Goal: Contribute content: Add original content to the website for others to see

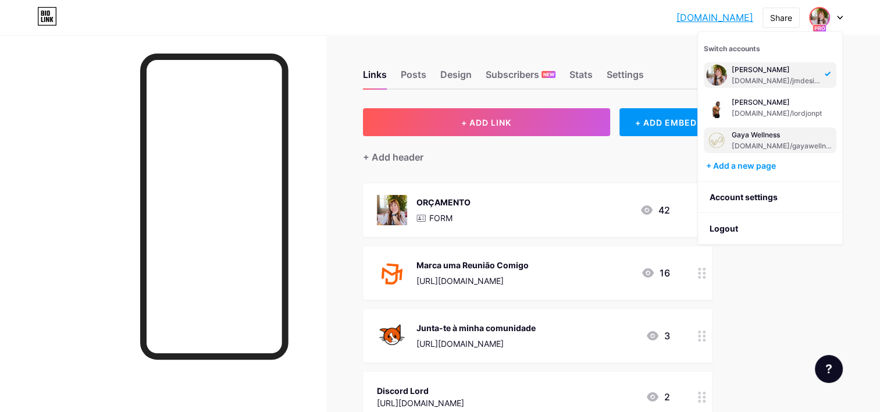
click at [756, 150] on div "[DOMAIN_NAME]/gayawellness" at bounding box center [783, 145] width 102 height 9
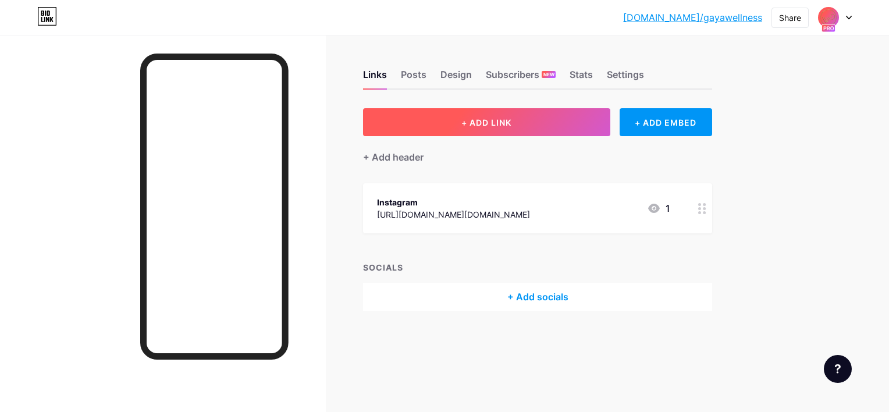
click at [449, 128] on button "+ ADD LINK" at bounding box center [486, 122] width 247 height 28
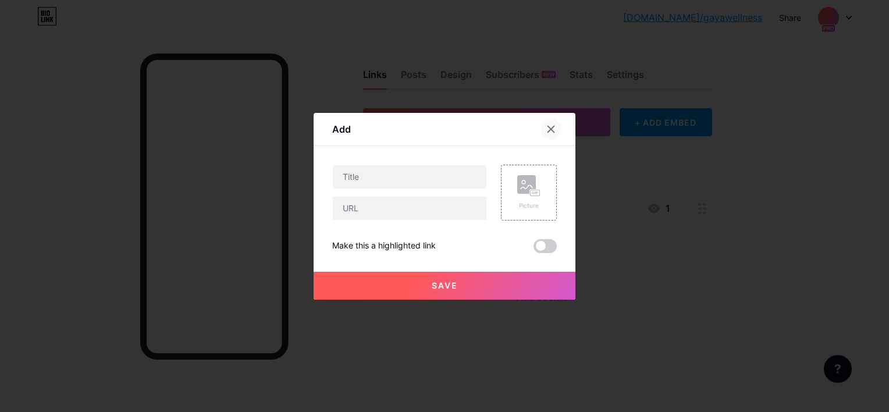
click at [552, 125] on div at bounding box center [551, 129] width 21 height 21
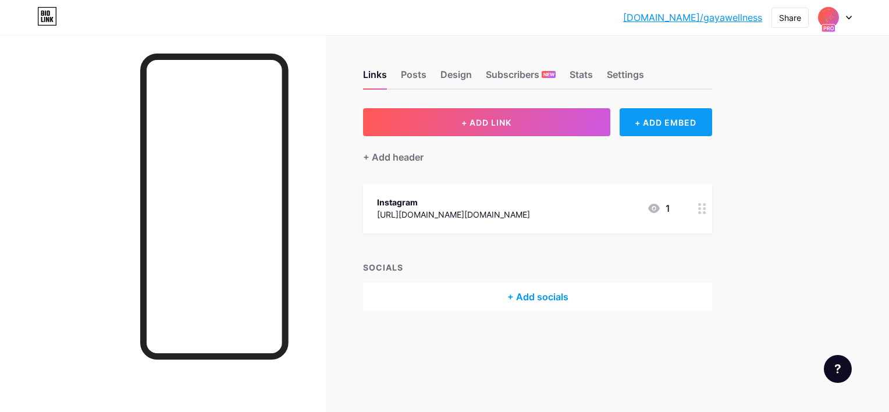
click at [678, 116] on div "+ ADD EMBED" at bounding box center [666, 122] width 93 height 28
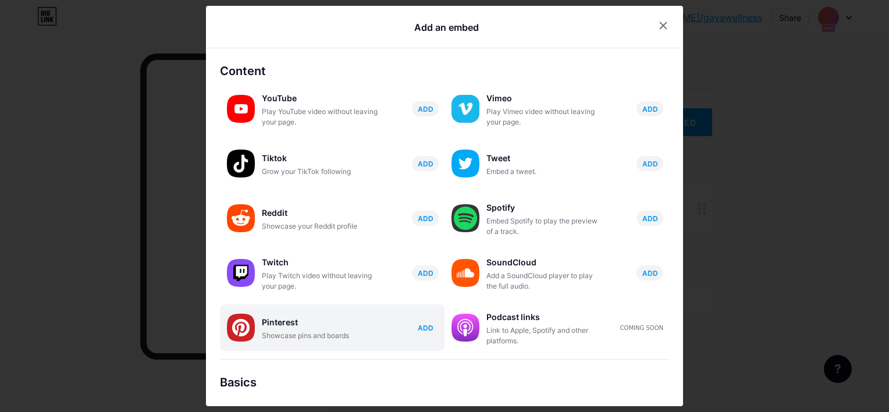
scroll to position [175, 0]
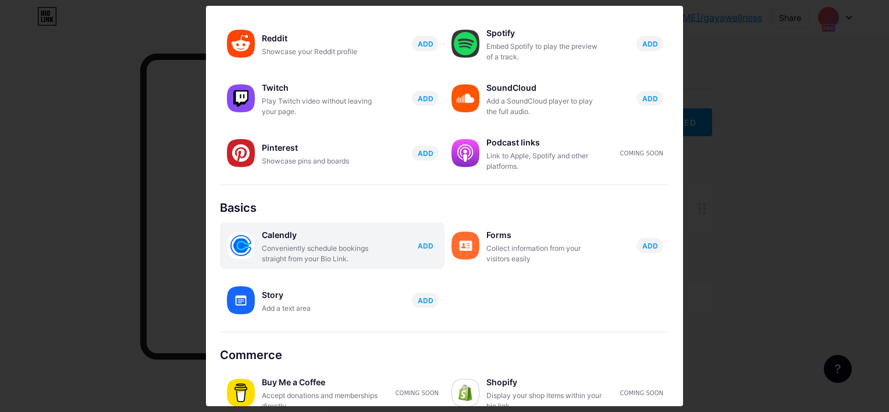
click at [428, 242] on button "ADD" at bounding box center [425, 245] width 27 height 15
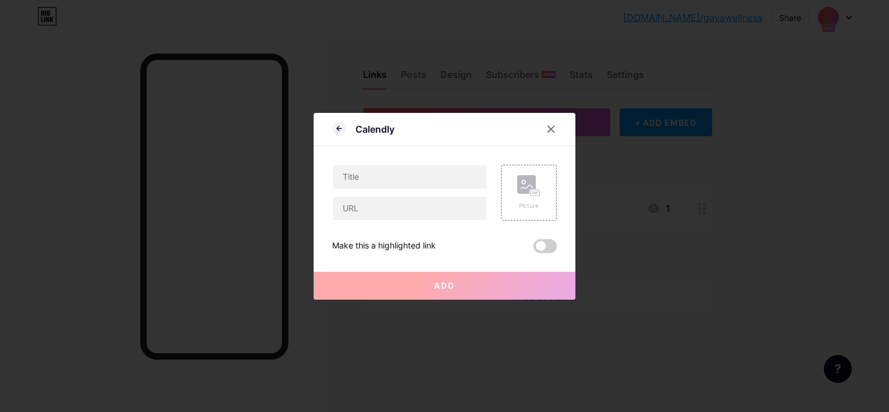
scroll to position [0, 0]
drag, startPoint x: 407, startPoint y: 126, endPoint x: 354, endPoint y: 129, distance: 53.6
click at [354, 129] on div "Calendly" at bounding box center [445, 132] width 262 height 27
copy div "Calendly"
click at [554, 122] on div at bounding box center [551, 129] width 21 height 21
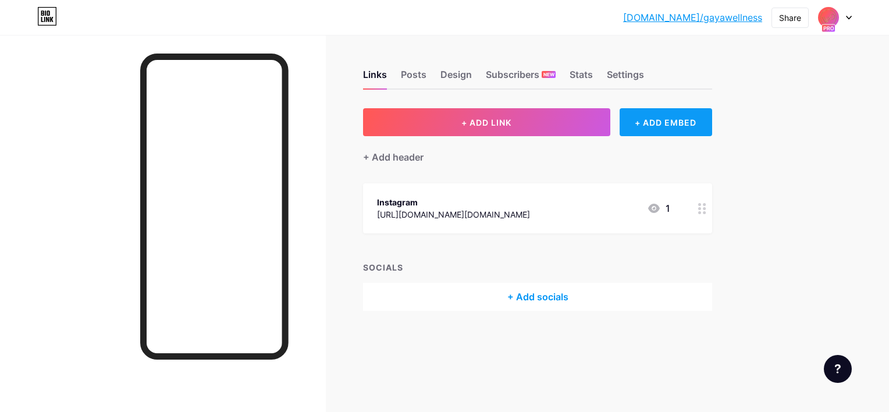
click at [638, 126] on div "+ ADD EMBED" at bounding box center [666, 122] width 93 height 28
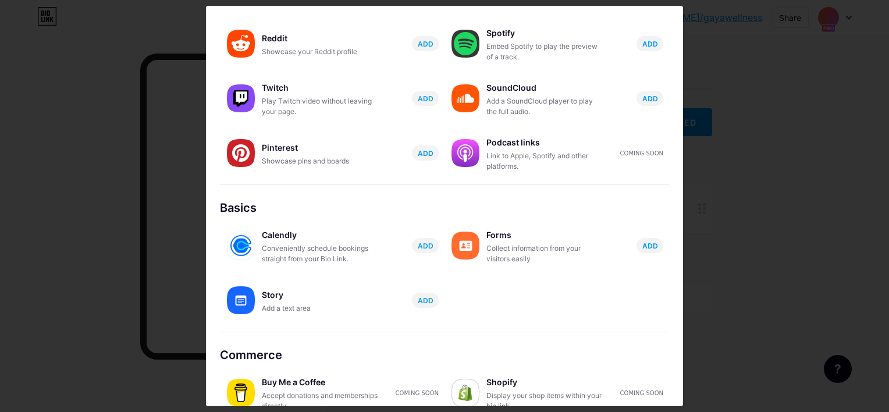
scroll to position [193, 0]
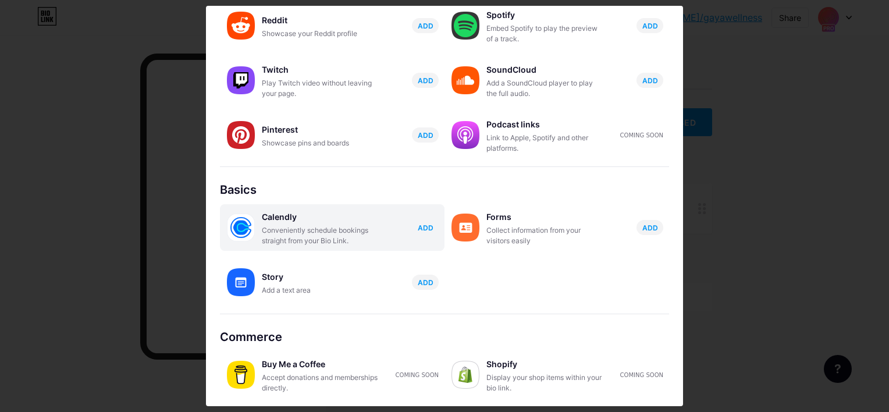
click at [415, 233] on button "ADD" at bounding box center [425, 227] width 27 height 15
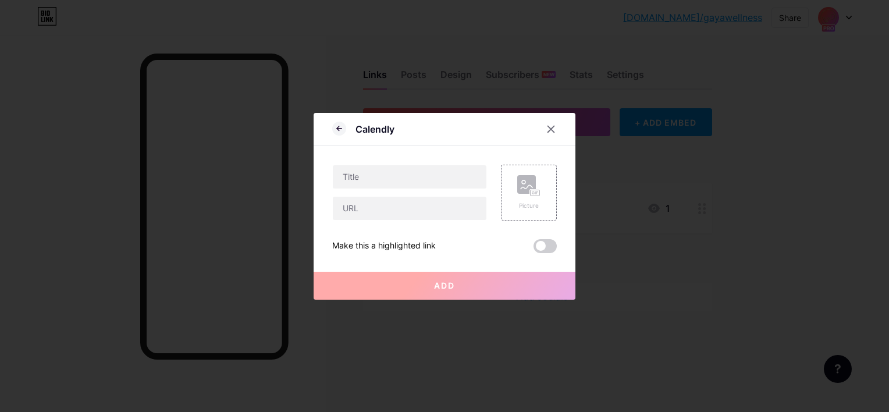
scroll to position [0, 0]
